Goal: Find specific page/section: Find specific page/section

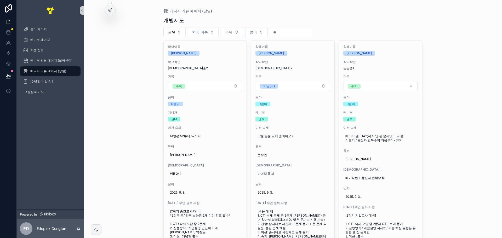
scroll to position [130, 0]
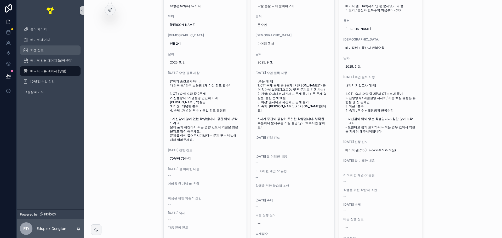
click at [49, 50] on div "학생 정보" at bounding box center [50, 50] width 54 height 8
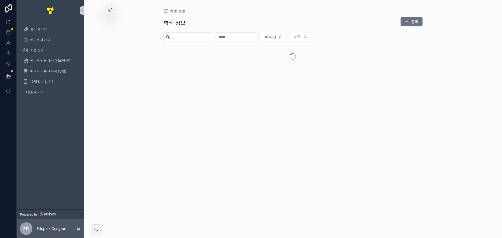
drag, startPoint x: 243, startPoint y: 37, endPoint x: 246, endPoint y: 37, distance: 2.9
click at [243, 37] on input "scrollable content" at bounding box center [236, 36] width 43 height 7
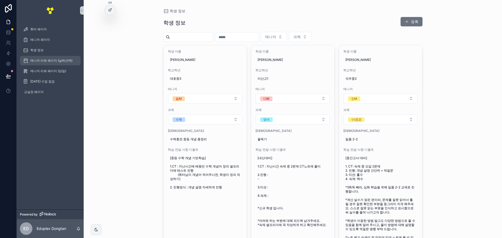
click at [64, 61] on span "매니저 리뷰 페이지 (날짜선택)" at bounding box center [51, 61] width 42 height 4
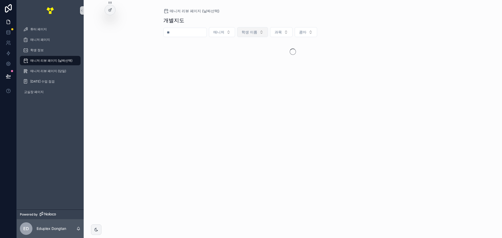
click at [257, 32] on span "학생 이름" at bounding box center [249, 32] width 16 height 5
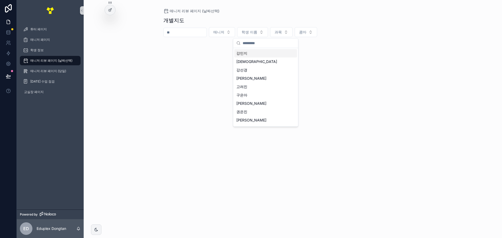
type input "*"
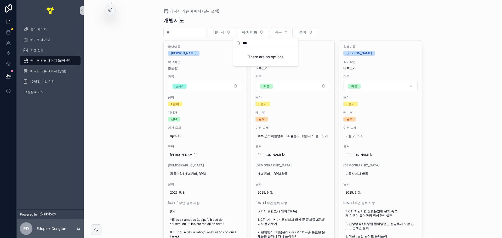
type input "***"
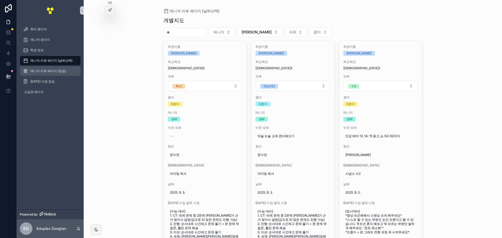
click at [64, 69] on div "매니저 리뷰 페이지 (당일)" at bounding box center [50, 71] width 54 height 8
